Goal: Transaction & Acquisition: Download file/media

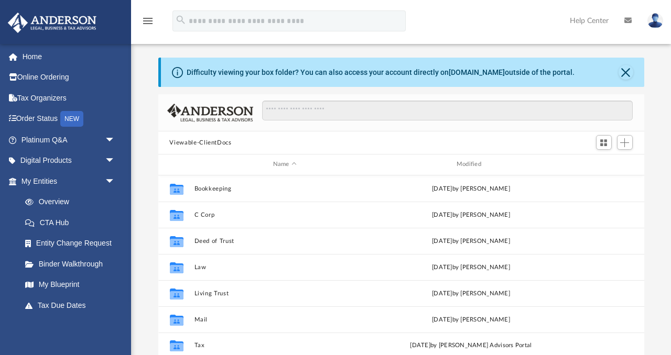
scroll to position [238, 486]
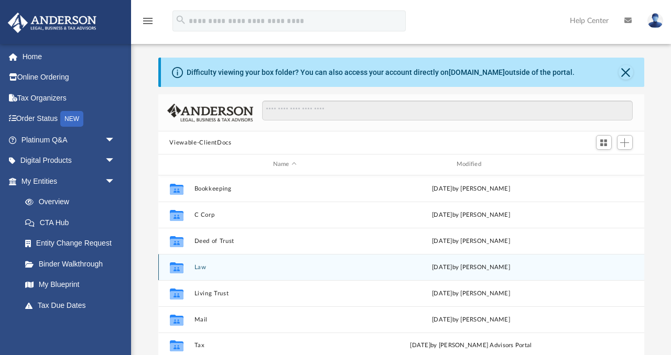
click at [200, 265] on button "Law" at bounding box center [284, 267] width 181 height 7
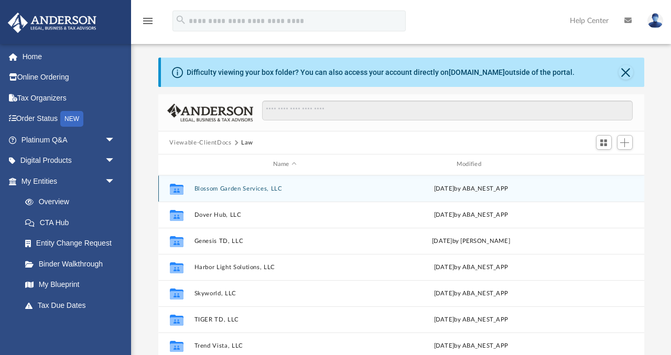
click at [216, 189] on button "Blossom Garden Services, LLC" at bounding box center [284, 188] width 181 height 7
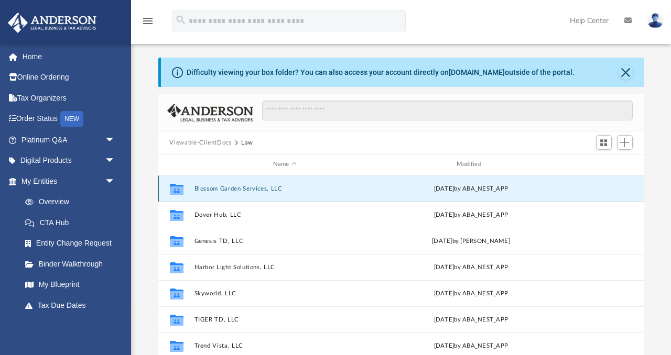
click at [216, 189] on button "Blossom Garden Services, LLC" at bounding box center [284, 188] width 181 height 7
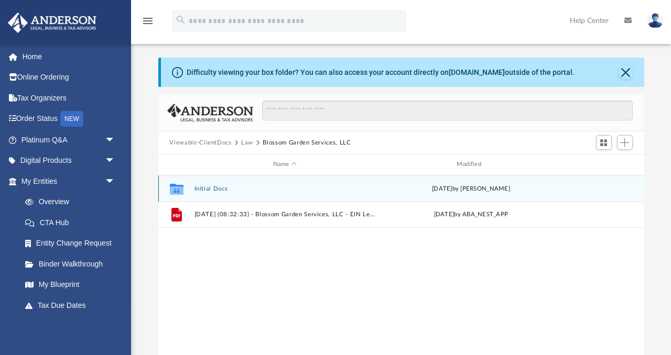
click at [217, 187] on button "Initial Docs" at bounding box center [284, 188] width 181 height 7
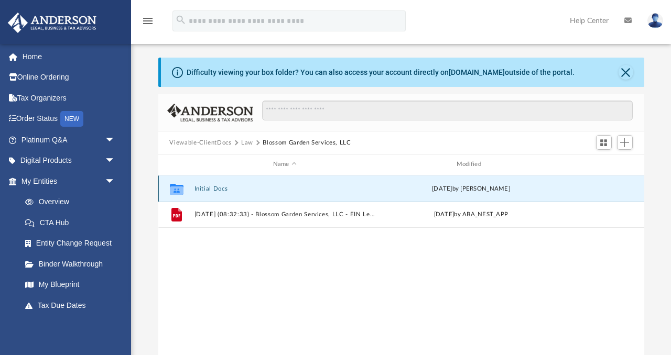
click at [217, 187] on button "Initial Docs" at bounding box center [284, 188] width 181 height 7
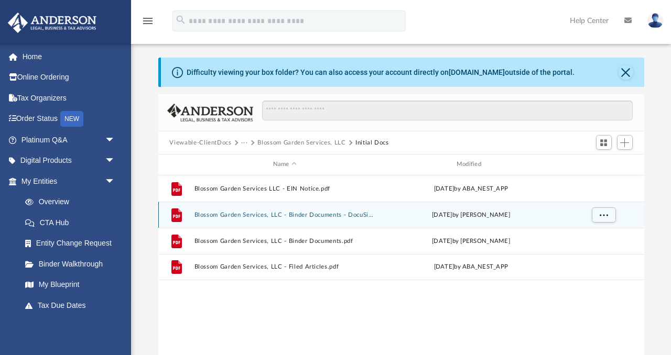
click at [225, 214] on button "Blossom Garden Services, LLC - Binder Documents - DocuSigned.pdf" at bounding box center [284, 215] width 181 height 7
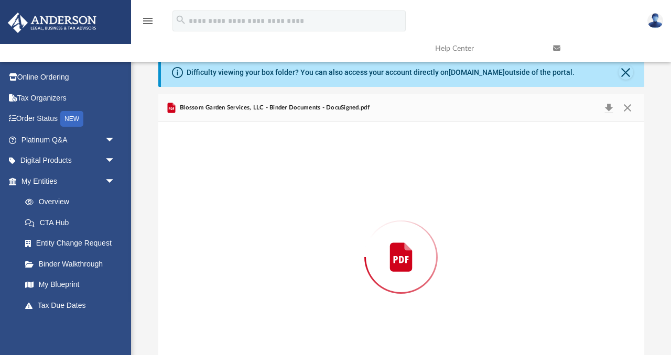
scroll to position [39, 0]
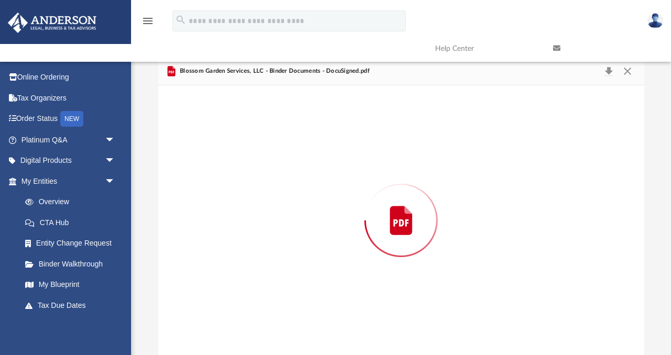
click at [225, 214] on div "Preview" at bounding box center [401, 220] width 486 height 270
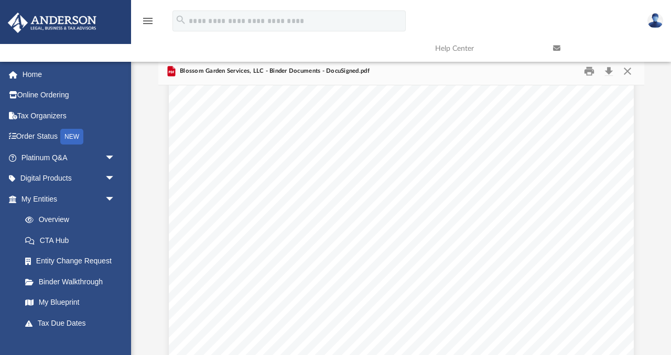
scroll to position [682, 0]
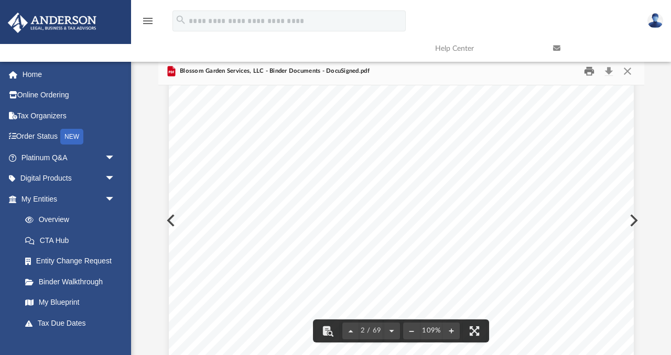
click at [588, 70] on button "Print" at bounding box center [588, 71] width 21 height 16
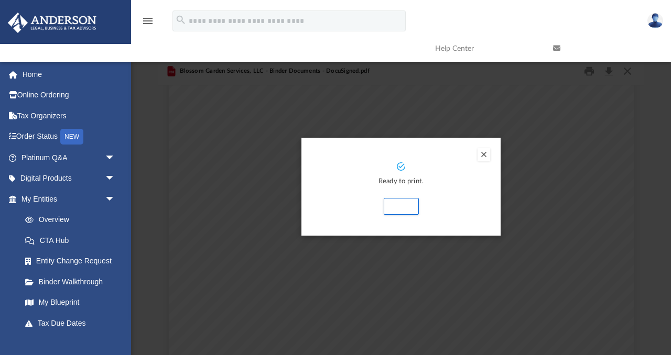
click at [485, 152] on button "Preview" at bounding box center [483, 154] width 13 height 13
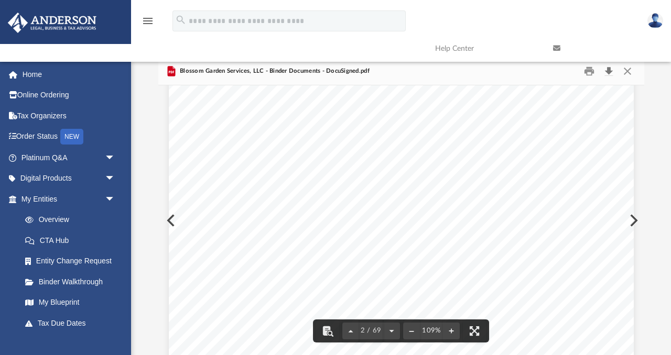
click at [610, 69] on button "Download" at bounding box center [608, 71] width 19 height 16
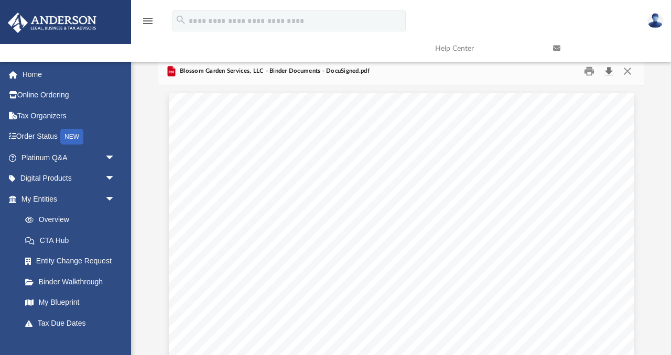
scroll to position [0, 0]
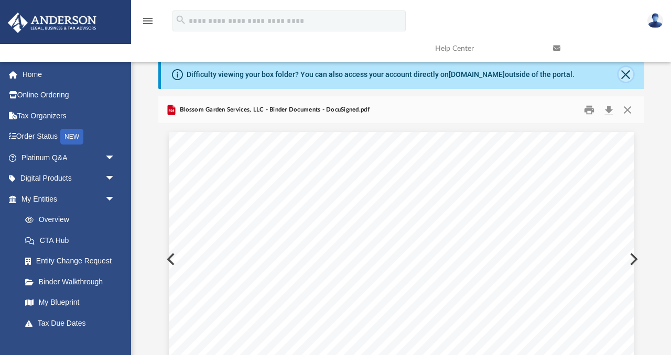
click at [627, 71] on button "Close" at bounding box center [625, 74] width 15 height 15
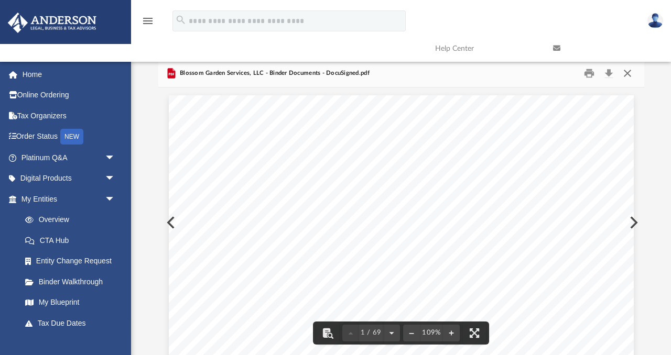
click at [628, 72] on button "Close" at bounding box center [627, 74] width 19 height 16
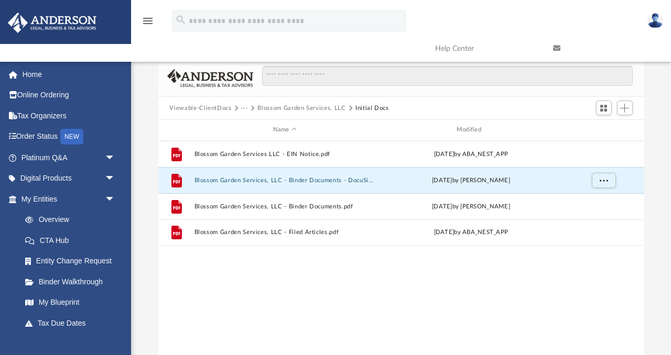
click at [216, 107] on button "Viewable-ClientDocs" at bounding box center [200, 108] width 62 height 9
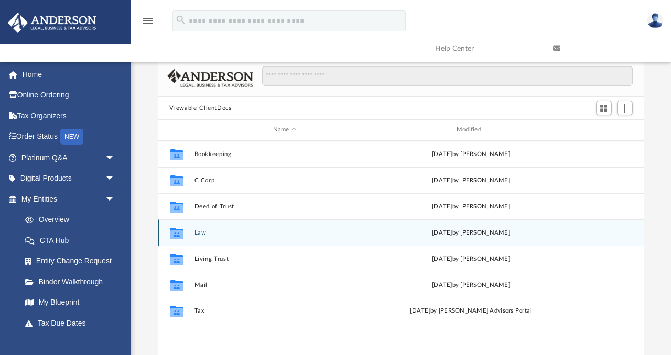
click at [201, 230] on button "Law" at bounding box center [284, 233] width 181 height 7
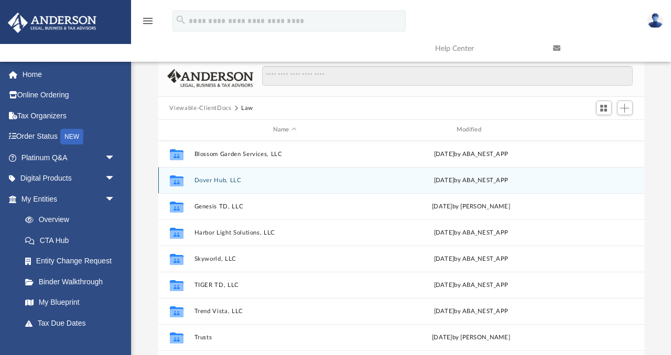
click at [208, 181] on button "Dover Hub, LLC" at bounding box center [284, 180] width 181 height 7
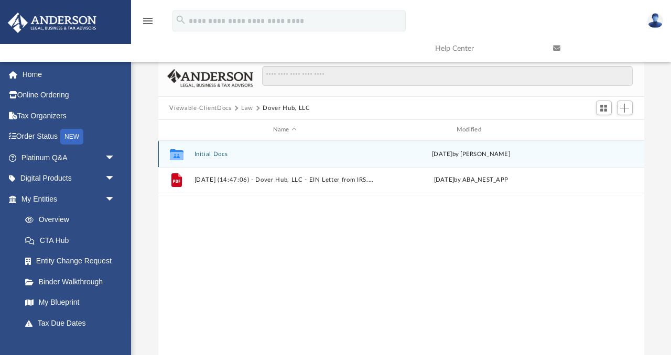
click at [213, 152] on button "Initial Docs" at bounding box center [284, 154] width 181 height 7
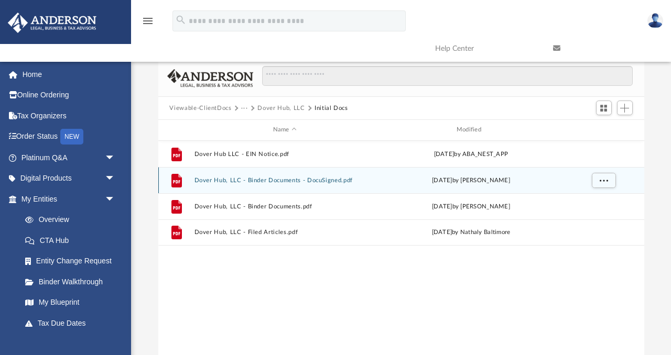
click at [311, 178] on button "Dover Hub, LLC - Binder Documents - DocuSigned.pdf" at bounding box center [284, 180] width 181 height 7
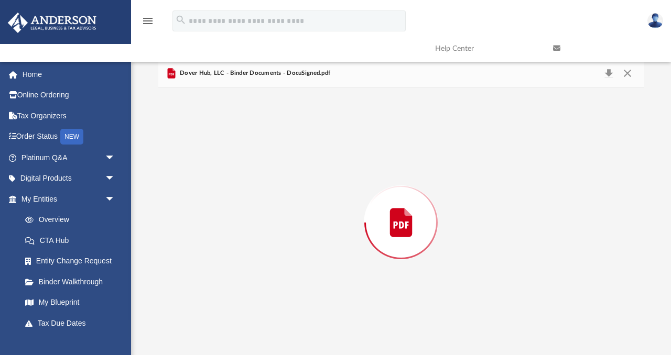
scroll to position [2, 0]
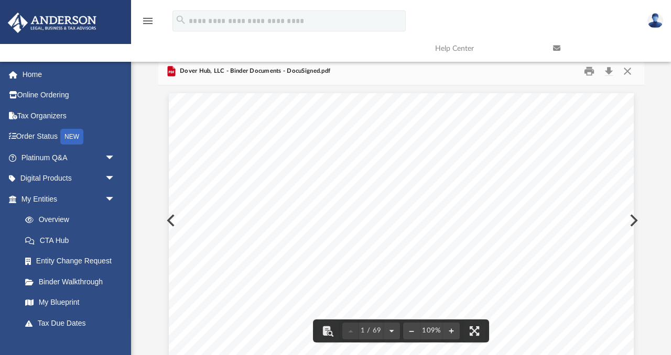
click at [609, 68] on link at bounding box center [604, 48] width 118 height 41
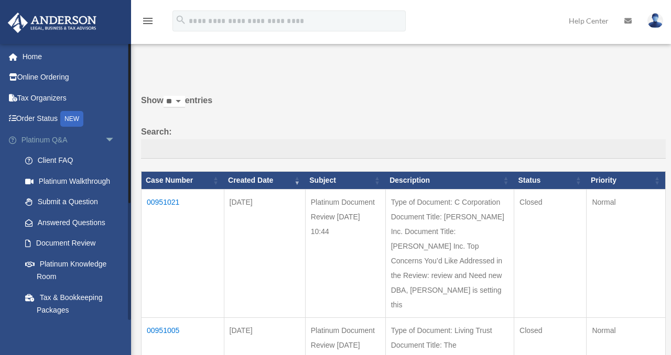
scroll to position [128, 0]
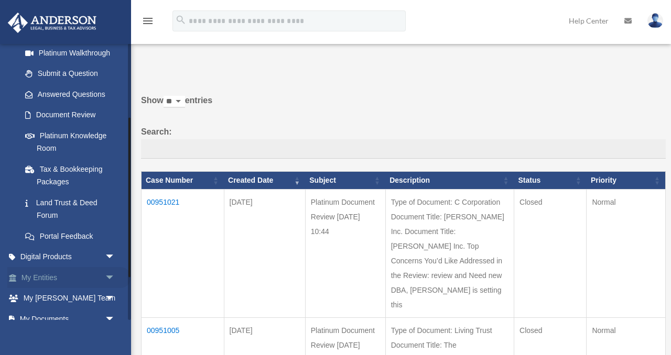
click at [108, 275] on span "arrow_drop_down" at bounding box center [115, 277] width 21 height 21
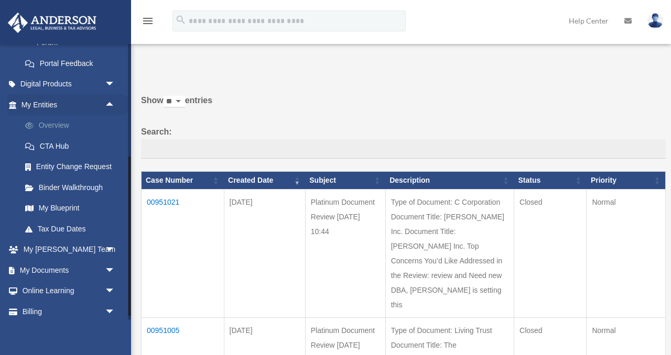
scroll to position [316, 0]
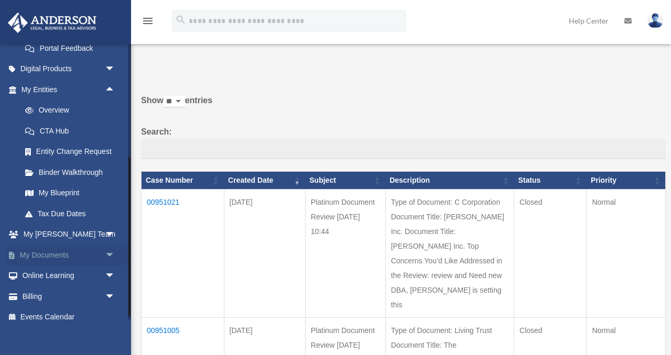
click at [113, 252] on span "arrow_drop_down" at bounding box center [115, 255] width 21 height 21
click at [43, 275] on link "Box" at bounding box center [73, 276] width 116 height 21
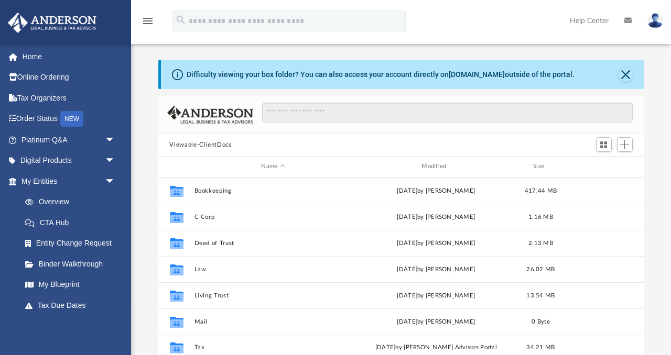
scroll to position [238, 486]
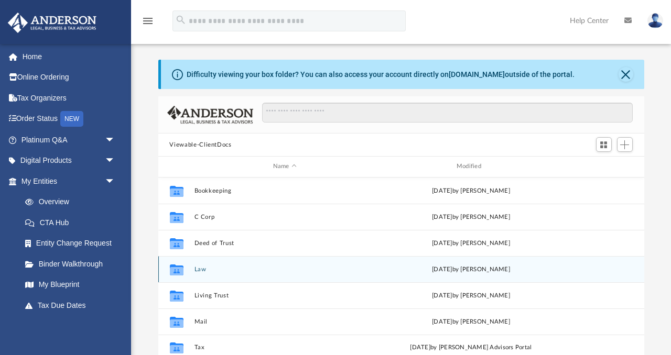
click at [200, 267] on button "Law" at bounding box center [284, 269] width 181 height 7
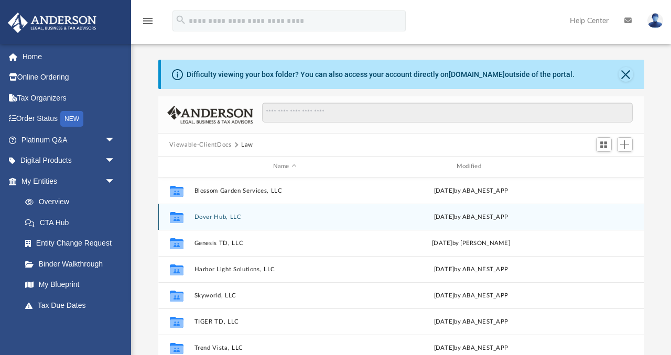
click at [204, 216] on button "Dover Hub, LLC" at bounding box center [284, 217] width 181 height 7
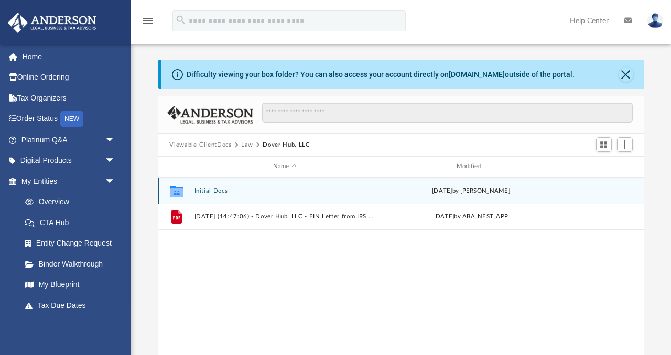
click at [199, 190] on button "Initial Docs" at bounding box center [284, 191] width 181 height 7
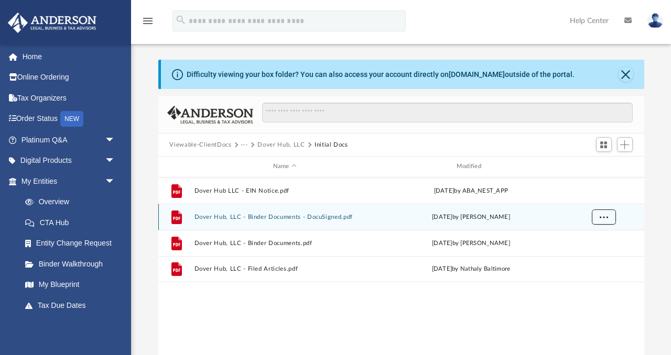
click at [605, 214] on span "More options" at bounding box center [603, 217] width 8 height 6
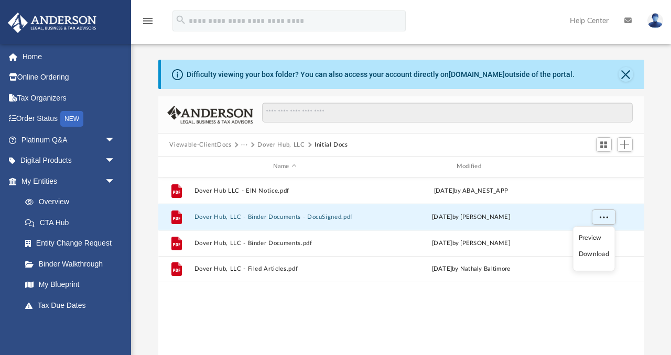
click at [593, 255] on li "Download" at bounding box center [593, 254] width 30 height 11
click at [242, 144] on button "···" at bounding box center [244, 144] width 7 height 9
click at [252, 166] on li "Law" at bounding box center [253, 163] width 12 height 11
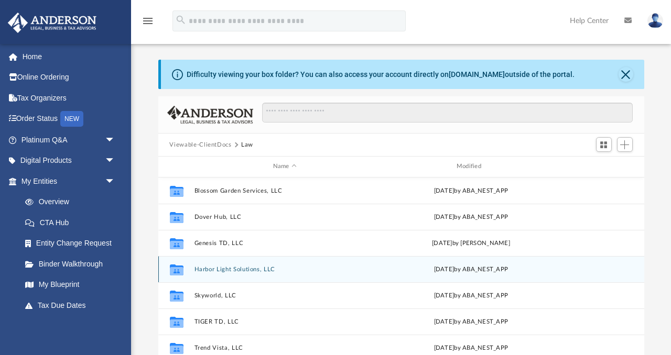
click at [208, 269] on button "Harbor Light Solutions, LLC" at bounding box center [284, 269] width 181 height 7
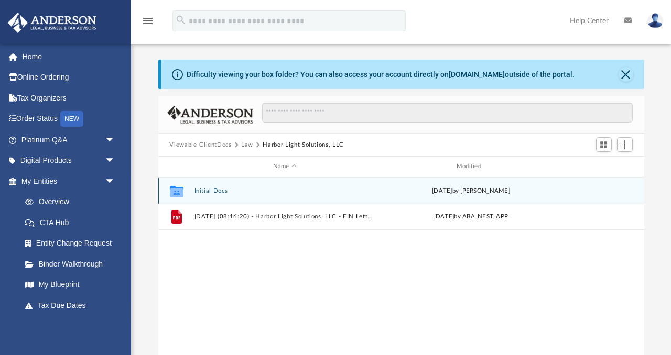
click at [205, 189] on button "Initial Docs" at bounding box center [284, 191] width 181 height 7
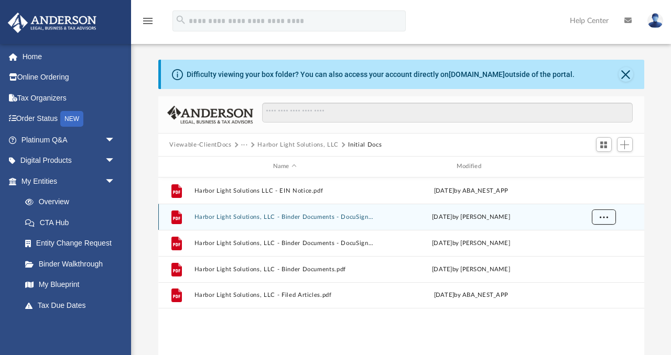
click at [606, 214] on span "More options" at bounding box center [603, 217] width 8 height 6
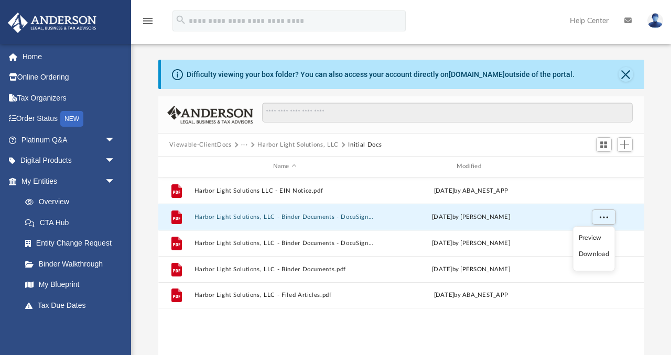
click at [592, 253] on li "Download" at bounding box center [593, 254] width 30 height 11
click at [243, 145] on button "···" at bounding box center [244, 144] width 7 height 9
click at [252, 164] on li "Law" at bounding box center [253, 163] width 12 height 11
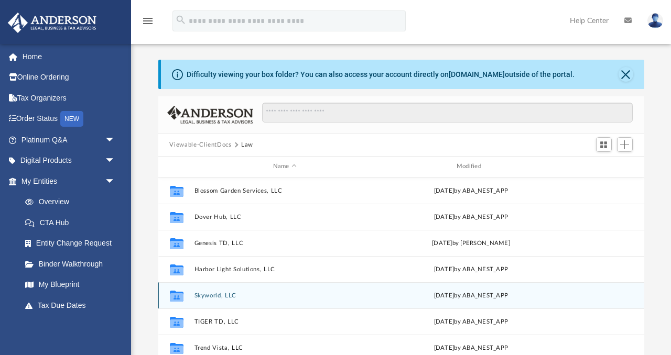
click at [214, 295] on button "Skyworld, LLC" at bounding box center [284, 295] width 181 height 7
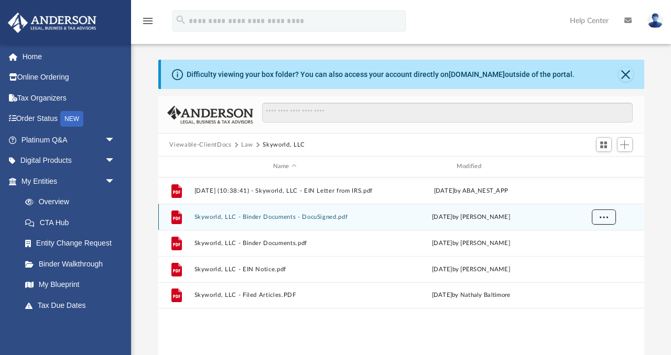
click at [604, 219] on span "More options" at bounding box center [603, 217] width 8 height 6
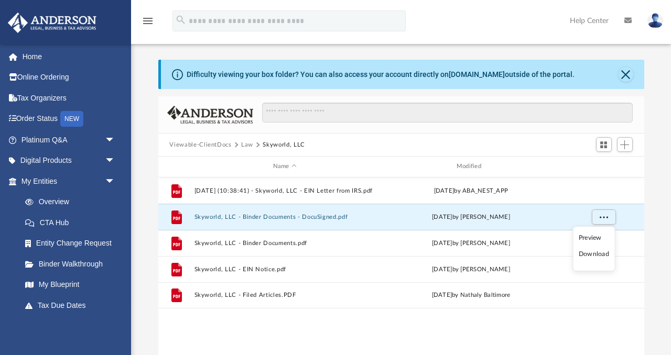
click at [595, 256] on li "Download" at bounding box center [593, 254] width 30 height 11
click at [246, 142] on button "Law" at bounding box center [247, 144] width 12 height 9
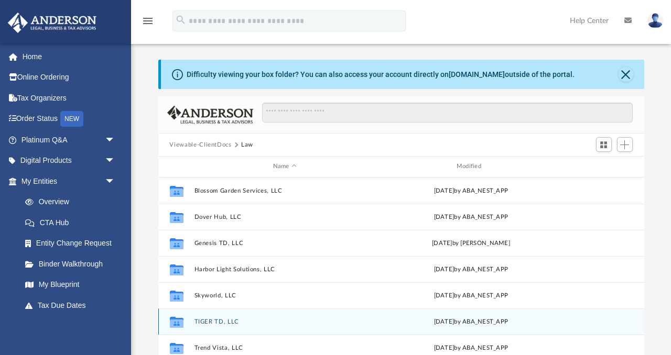
click at [217, 320] on button "TIGER TD, LLC" at bounding box center [284, 322] width 181 height 7
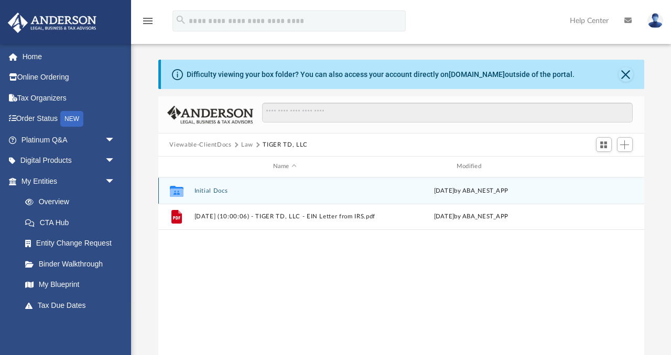
click at [209, 190] on button "Initial Docs" at bounding box center [284, 191] width 181 height 7
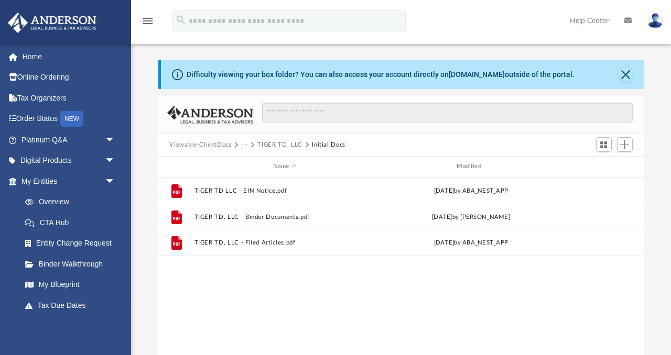
click at [244, 143] on button "···" at bounding box center [244, 144] width 7 height 9
click at [250, 163] on li "Law" at bounding box center [253, 163] width 12 height 11
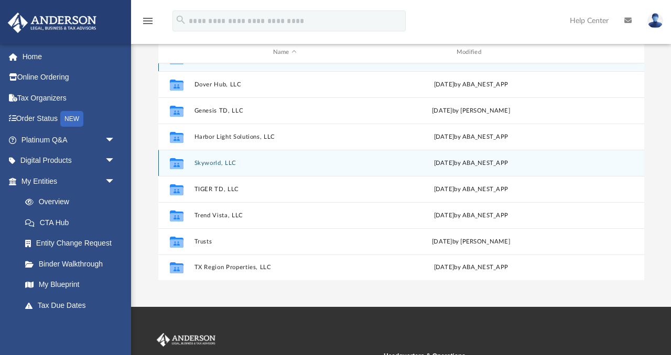
scroll to position [116, 0]
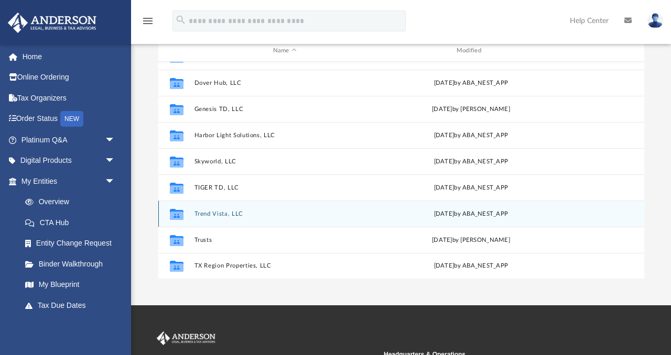
click at [216, 212] on button "Trend Vista, LLC" at bounding box center [284, 214] width 181 height 7
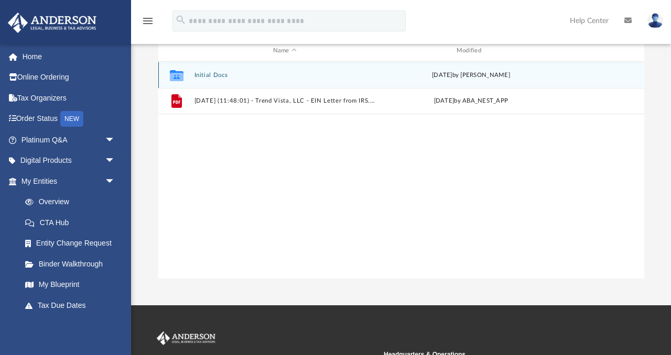
scroll to position [0, 0]
click at [205, 74] on button "Initial Docs" at bounding box center [284, 75] width 181 height 7
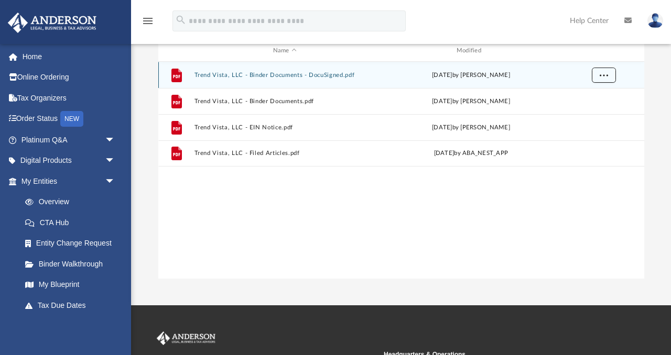
click at [609, 74] on button "More options" at bounding box center [603, 75] width 24 height 16
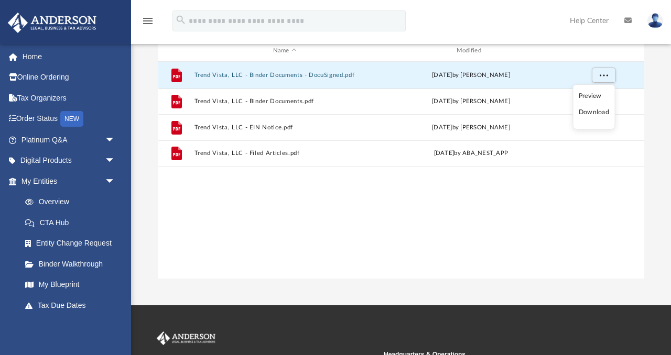
click at [595, 113] on li "Download" at bounding box center [593, 112] width 30 height 11
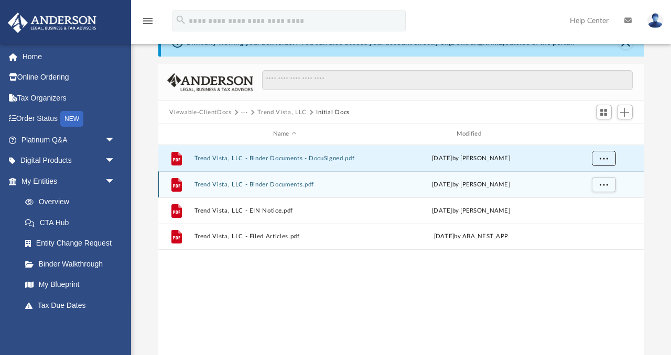
scroll to position [30, 0]
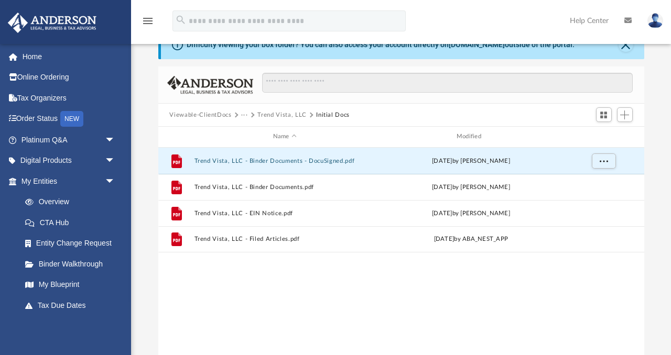
click at [242, 114] on button "···" at bounding box center [244, 115] width 7 height 9
click at [251, 135] on li "Law" at bounding box center [253, 133] width 12 height 11
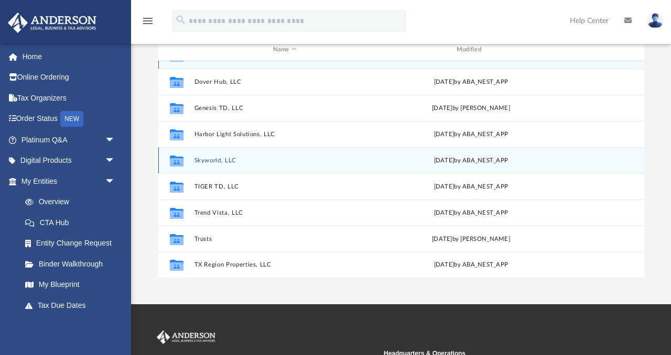
scroll to position [127, 0]
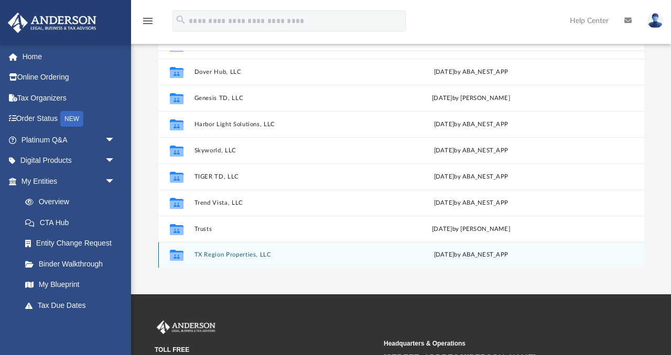
click at [239, 254] on button "TX Region Properties, LLC" at bounding box center [284, 255] width 181 height 7
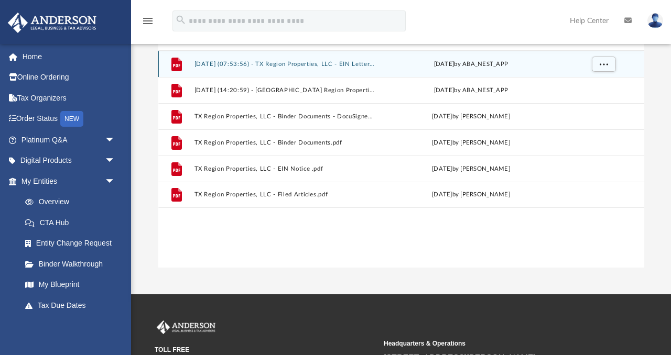
scroll to position [0, 0]
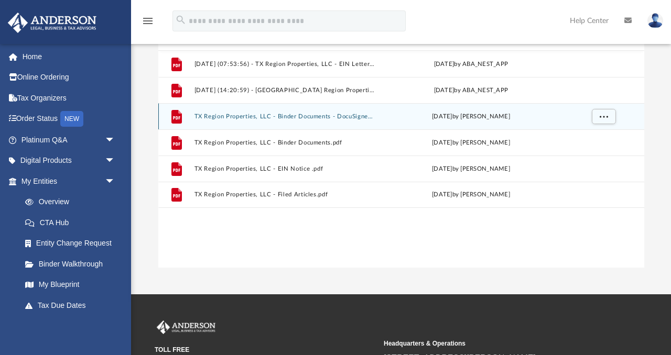
click at [343, 119] on div "File TX Region Properties, LLC - Binder Documents - DocuSigned.pdf [DATE] by [P…" at bounding box center [401, 116] width 486 height 26
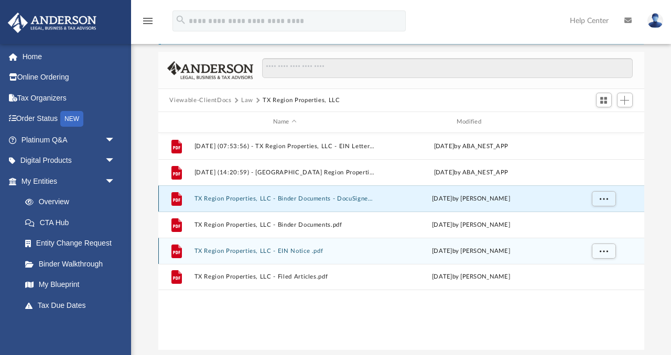
scroll to position [38, 0]
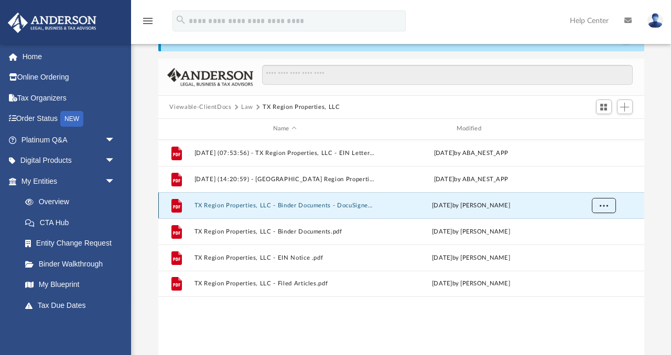
click at [608, 204] on button "More options" at bounding box center [603, 206] width 24 height 16
click at [602, 245] on li "Download" at bounding box center [593, 242] width 30 height 11
click at [604, 204] on span "More options" at bounding box center [603, 205] width 8 height 6
click at [588, 244] on li "Download" at bounding box center [593, 242] width 30 height 11
